Goal: Transaction & Acquisition: Obtain resource

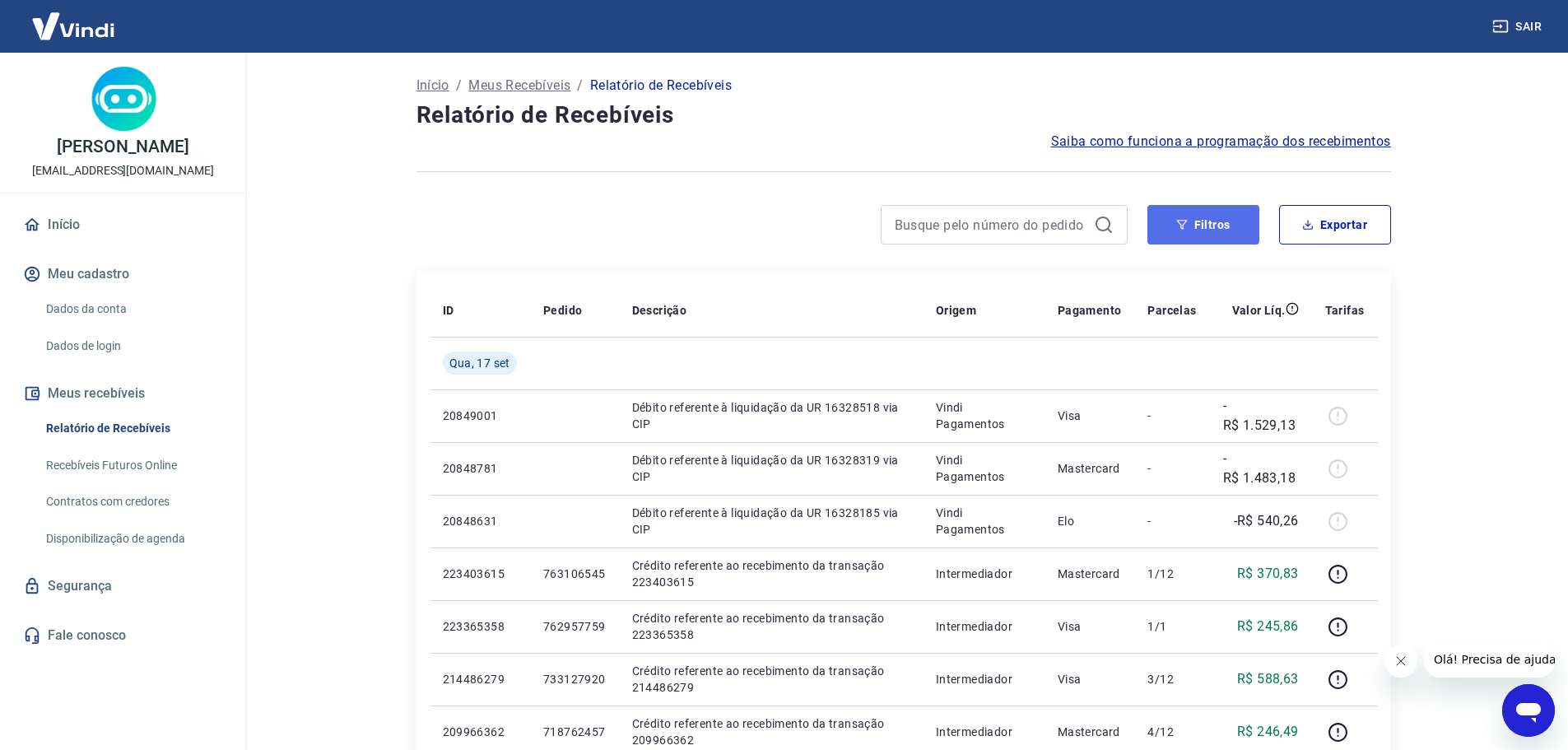
click at [1178, 226] on icon "button" at bounding box center [1182, 224] width 12 height 12
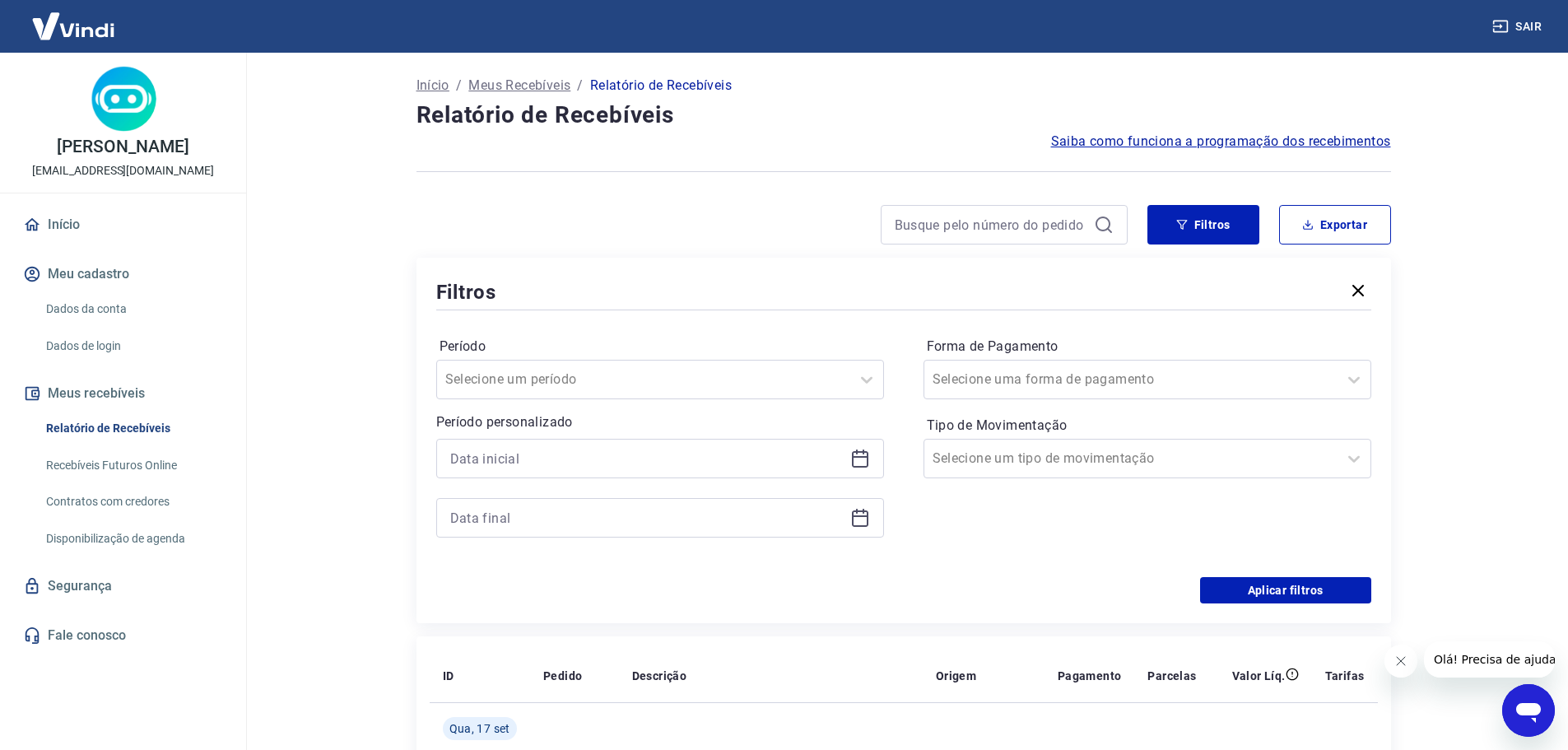
click at [700, 407] on div "Período Selecione um período Período personalizado" at bounding box center [660, 445] width 448 height 224
click at [685, 394] on div "Selecione um período" at bounding box center [643, 379] width 413 height 29
click at [685, 393] on div "Selecione um período" at bounding box center [643, 379] width 413 height 29
click at [853, 454] on icon at bounding box center [860, 459] width 17 height 17
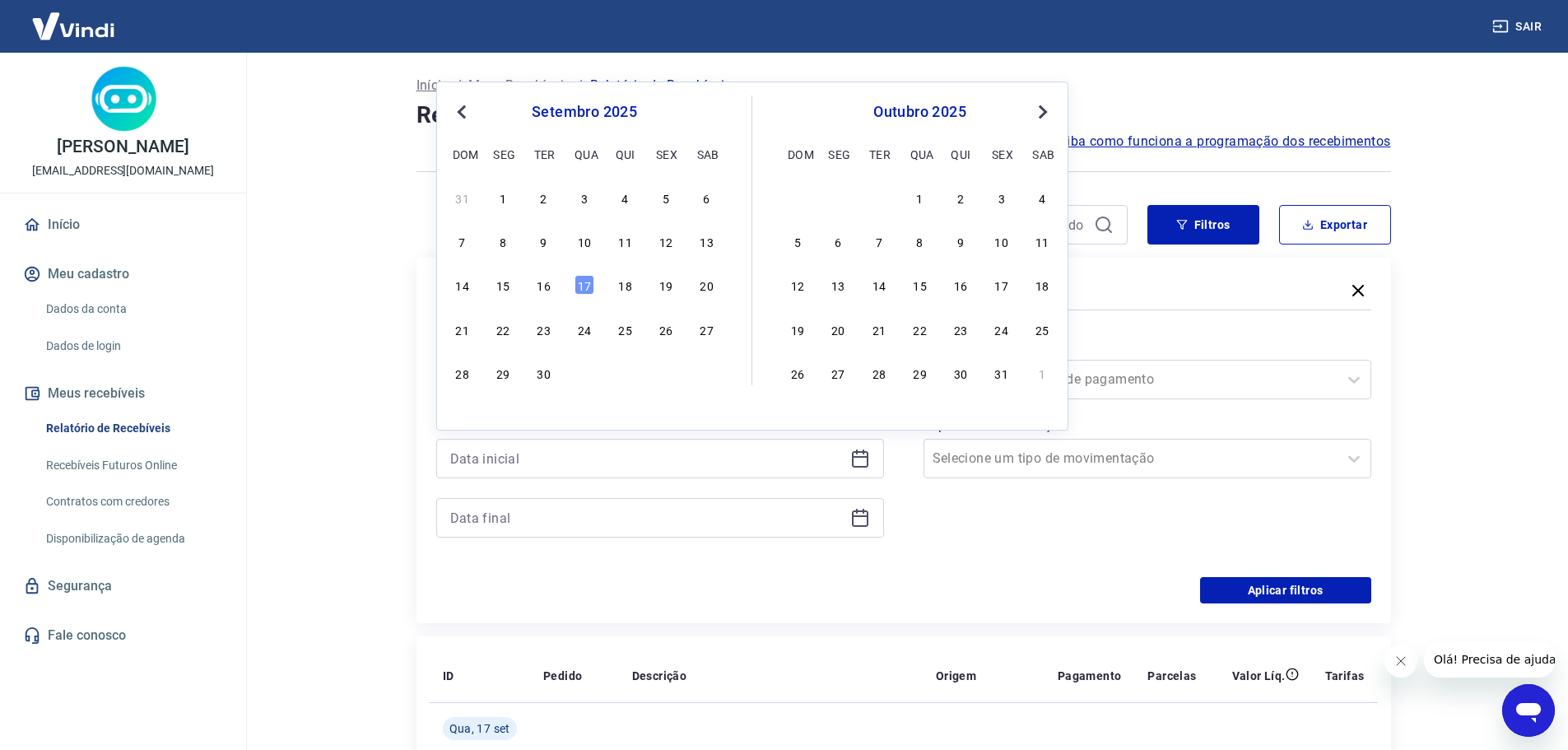
click at [458, 114] on button "Previous Month" at bounding box center [462, 112] width 20 height 20
click at [553, 206] on div "29" at bounding box center [544, 197] width 20 height 20
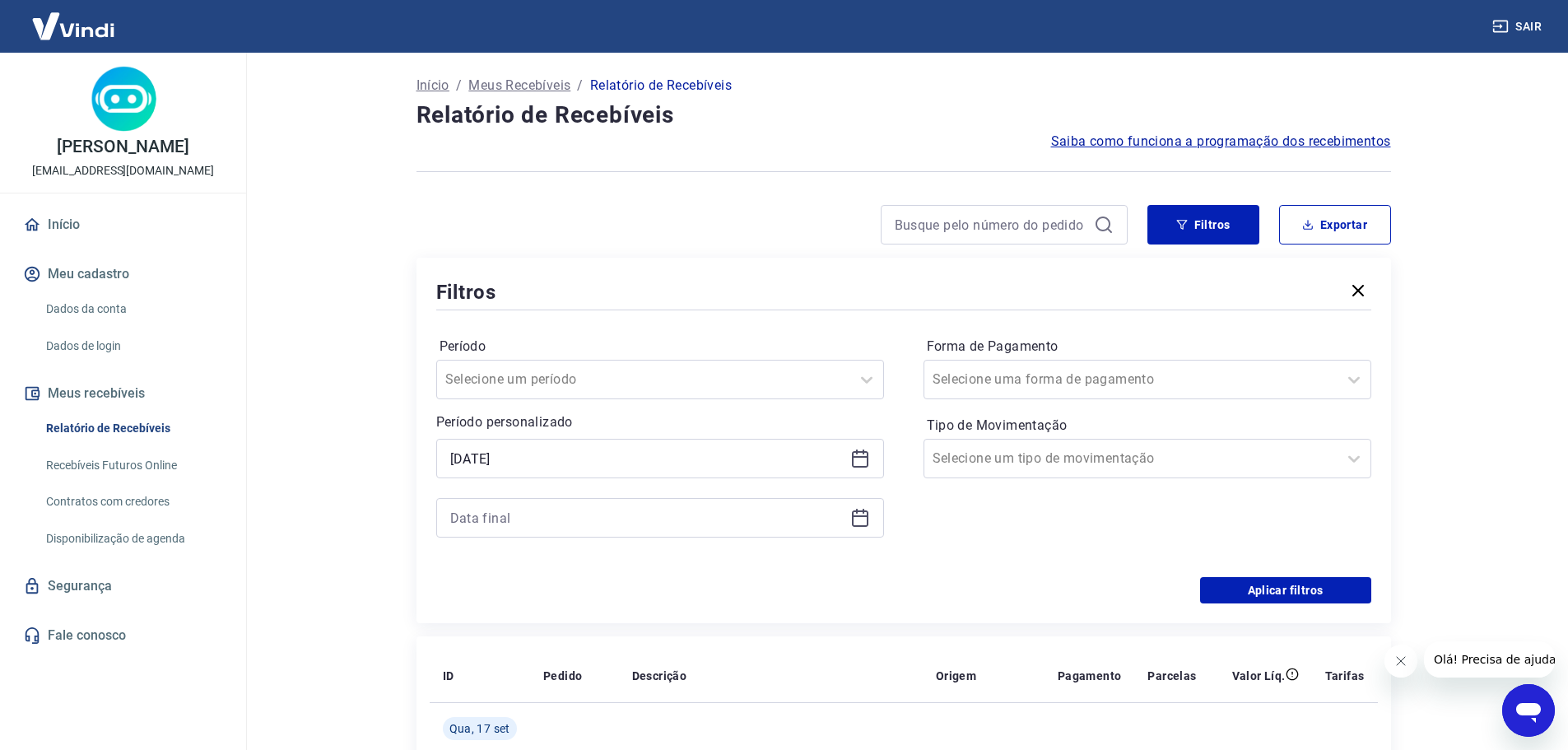
click at [857, 463] on icon at bounding box center [860, 459] width 20 height 20
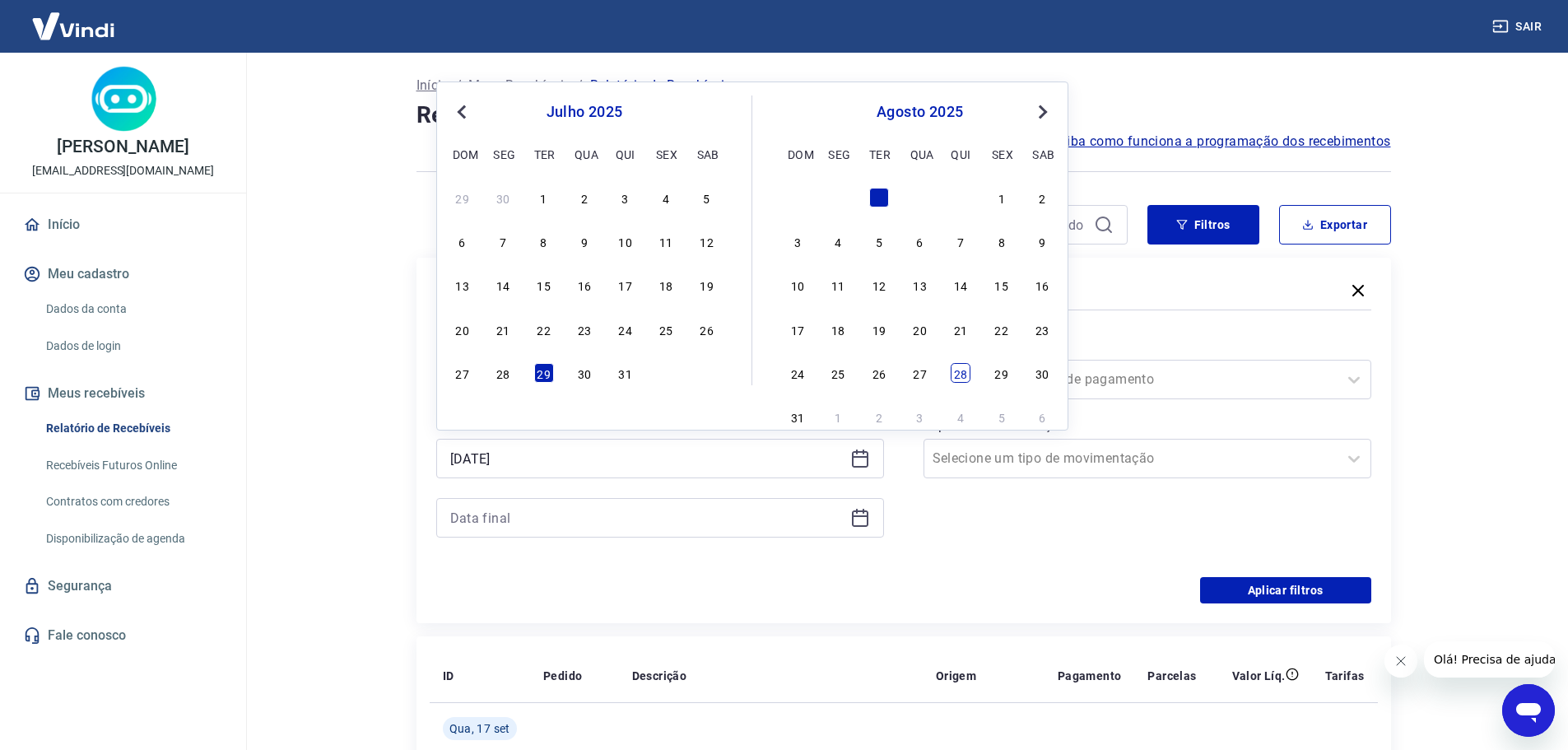
click at [956, 372] on div "28" at bounding box center [960, 372] width 20 height 20
type input "[DATE]"
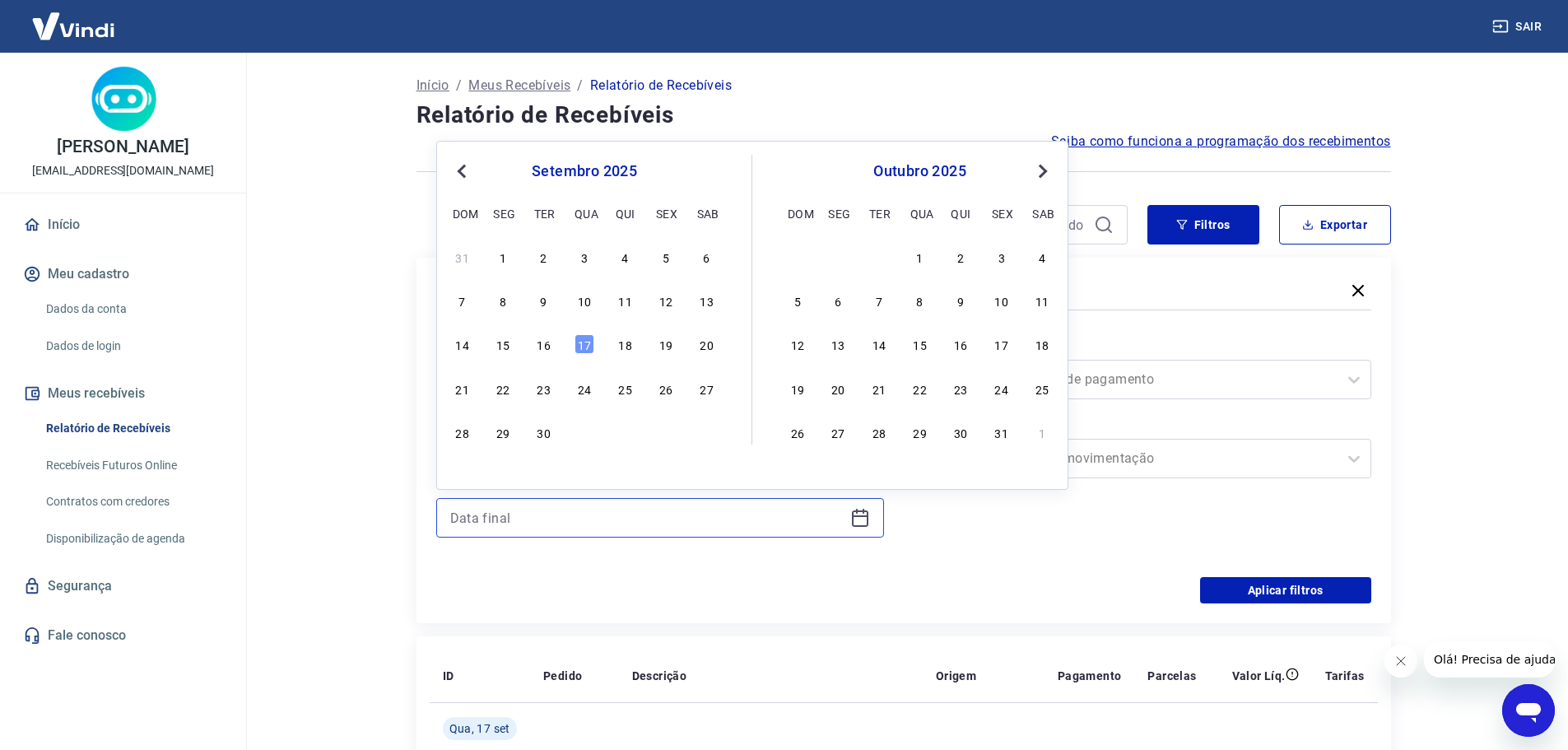
click at [736, 518] on input at bounding box center [647, 518] width 394 height 25
click at [547, 442] on div "30" at bounding box center [544, 432] width 20 height 20
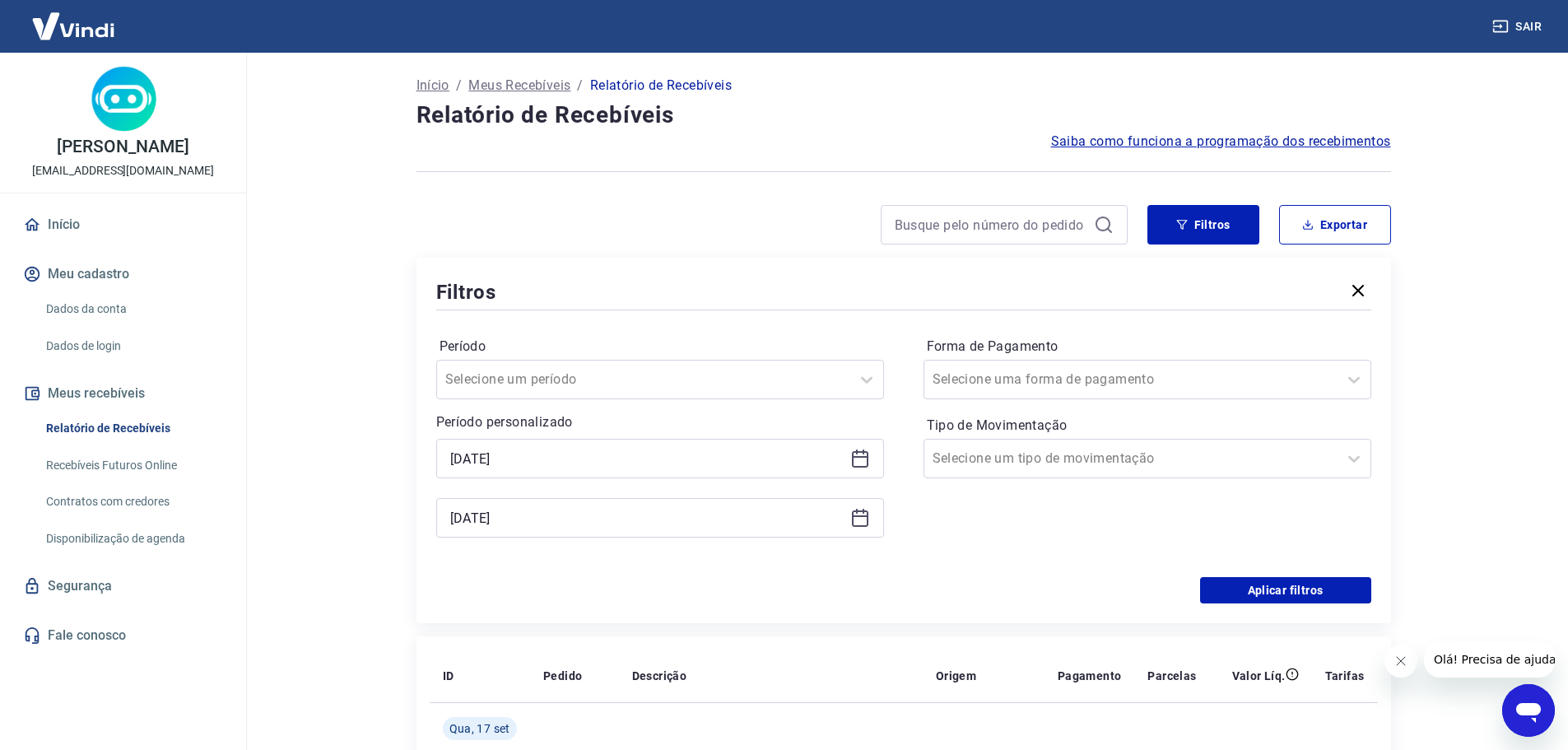
type input "[DATE]"
click at [1256, 579] on button "Aplicar filtros" at bounding box center [1285, 590] width 171 height 27
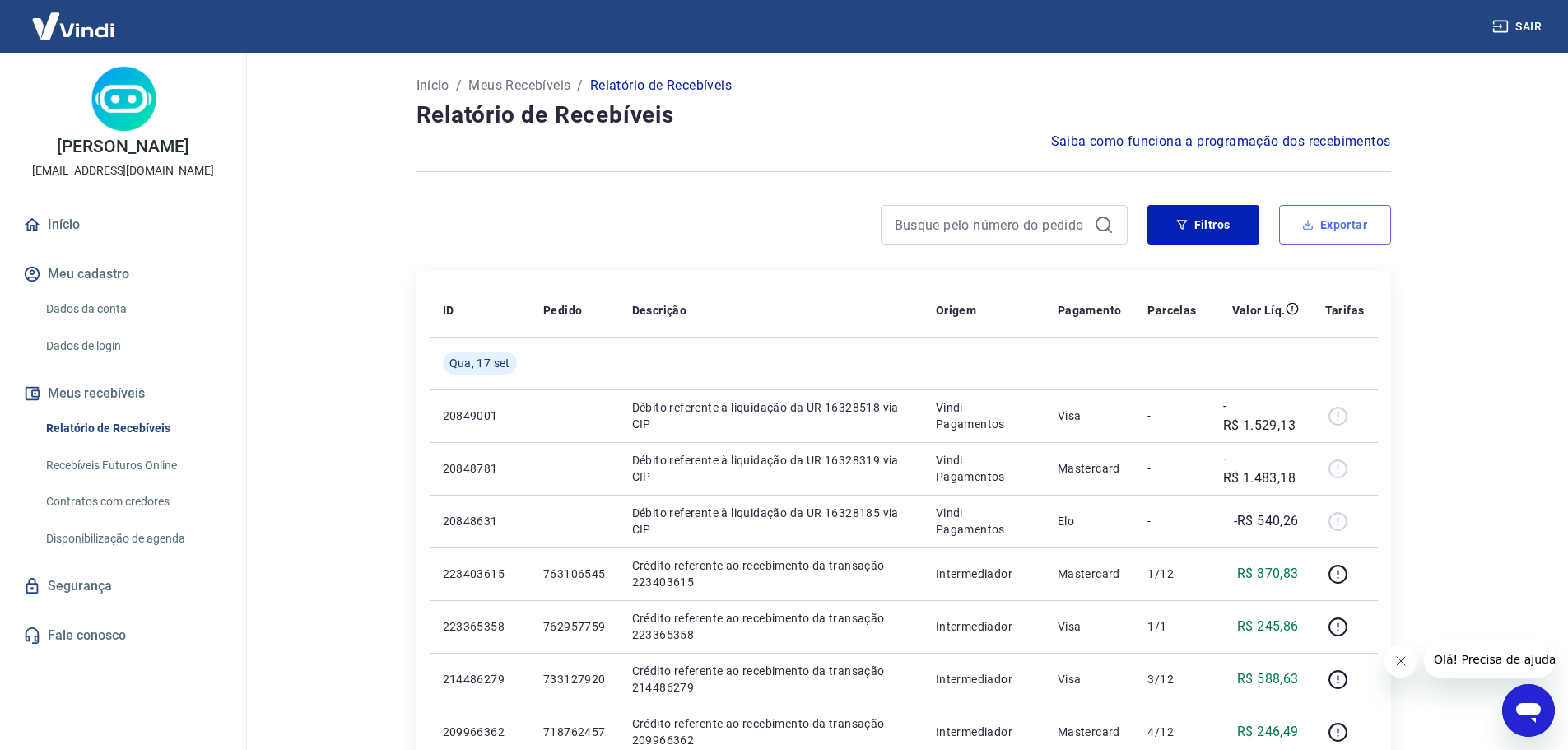
click at [1315, 237] on button "Exportar" at bounding box center [1334, 225] width 112 height 39
type input "[DATE]"
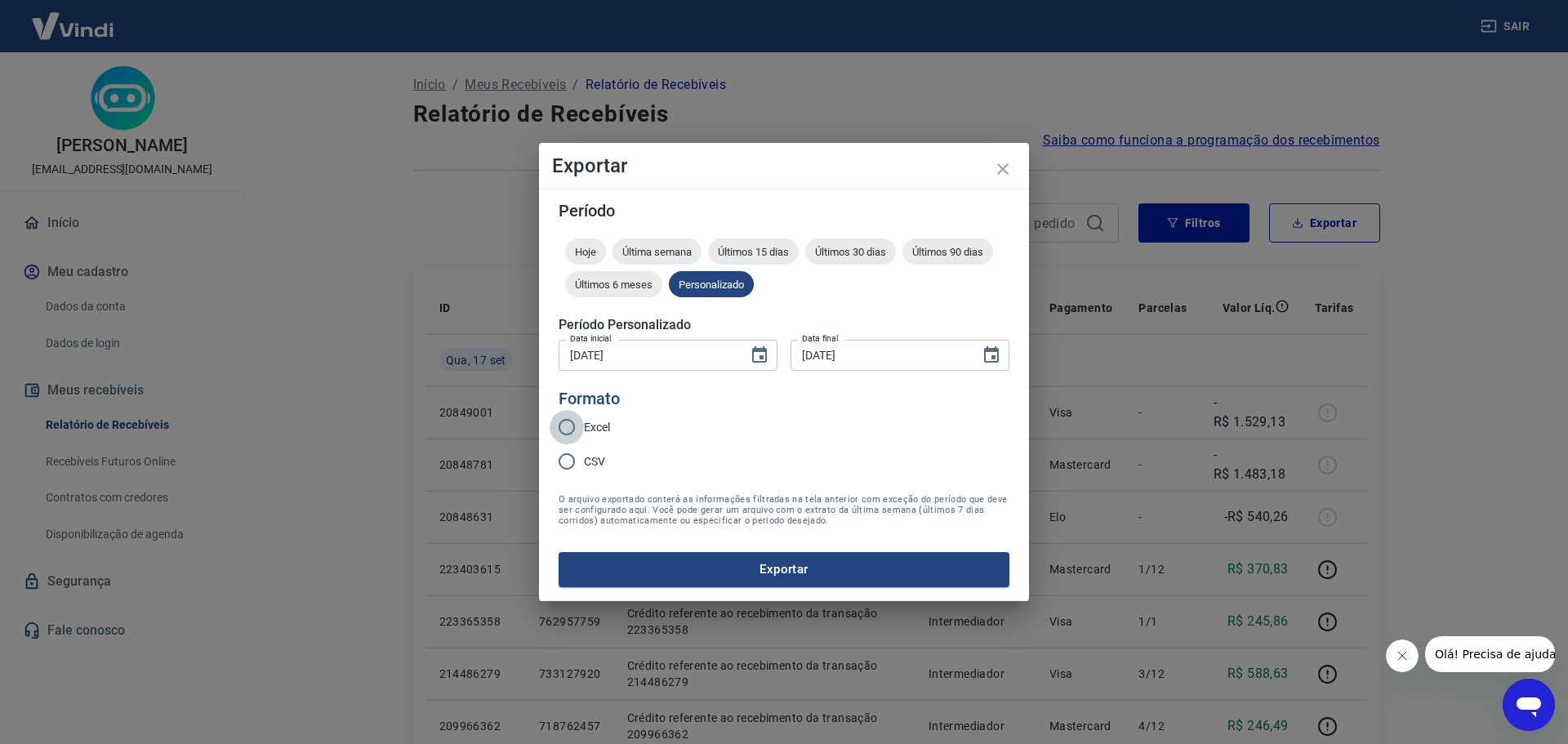
click at [582, 427] on input "Excel" at bounding box center [566, 427] width 34 height 34
radio input "true"
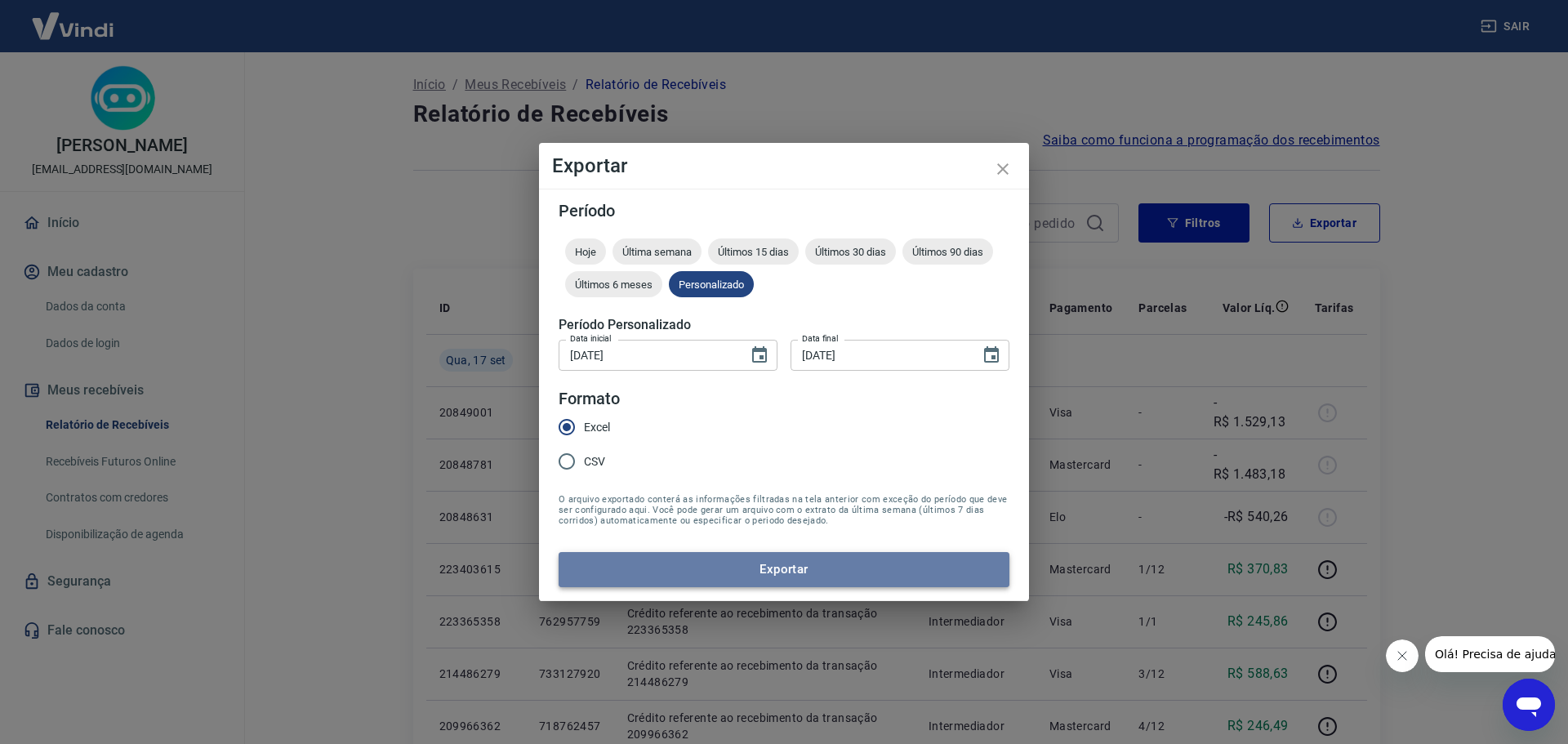
click at [704, 562] on button "Exportar" at bounding box center [784, 569] width 451 height 34
